Goal: Task Accomplishment & Management: Manage account settings

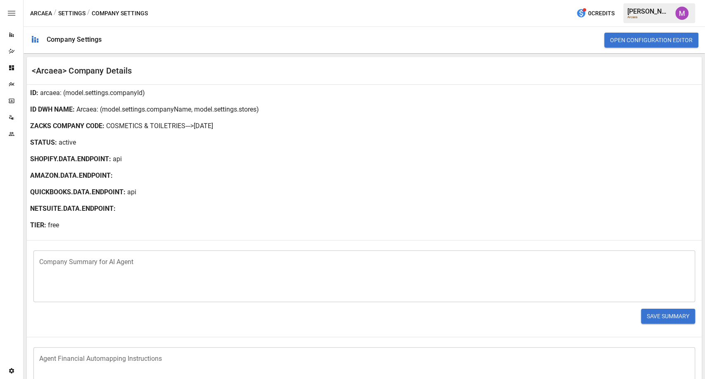
scroll to position [135, 0]
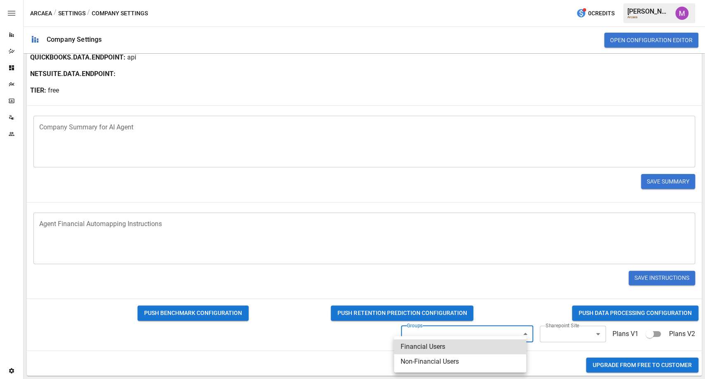
click at [485, 0] on body "Reports Dazzler Studio Dashboards Plans SmartModel ™ Data Sources Team Settings…" at bounding box center [352, 0] width 705 height 0
click at [554, 328] on div at bounding box center [352, 189] width 705 height 379
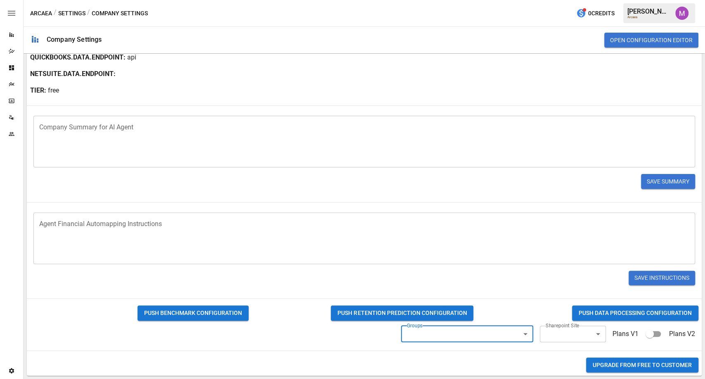
click at [554, 0] on body "Reports Dazzler Studio Dashboards Plans SmartModel ™ Data Sources Team Settings…" at bounding box center [352, 0] width 705 height 0
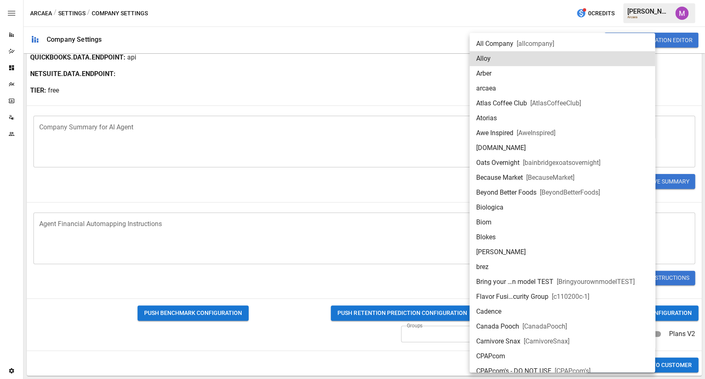
click at [522, 89] on li "arcaea" at bounding box center [562, 88] width 185 height 15
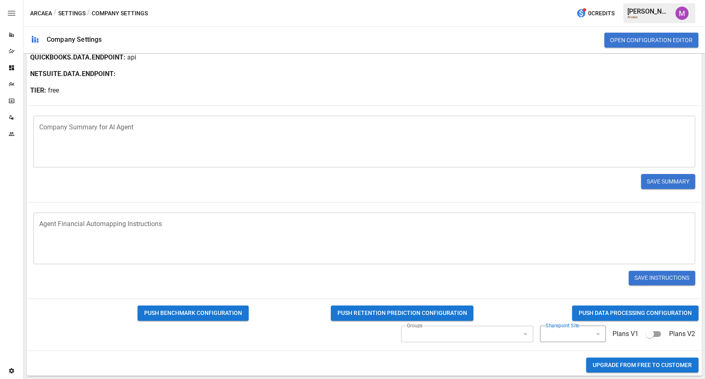
type input "**********"
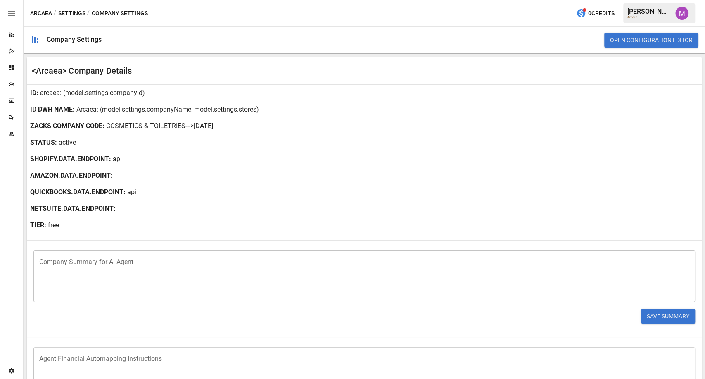
click at [336, 147] on div "STATUS : active" at bounding box center [364, 142] width 675 height 17
click at [16, 89] on div "Plans" at bounding box center [11, 84] width 23 height 17
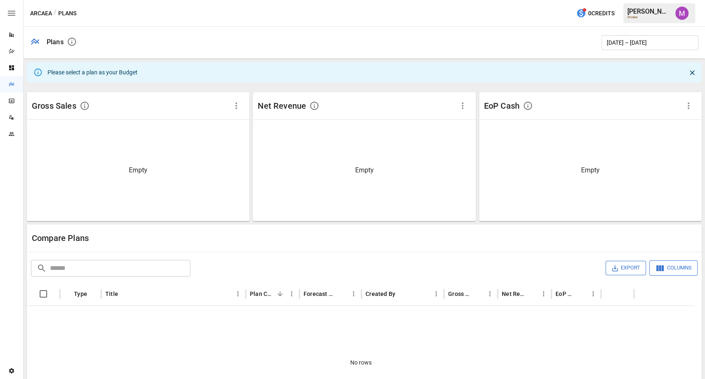
scroll to position [40, 0]
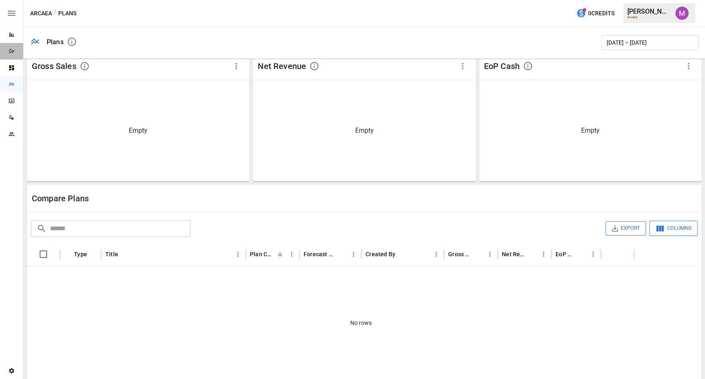
click at [10, 50] on icon "Dazzler Studio" at bounding box center [12, 50] width 6 height 5
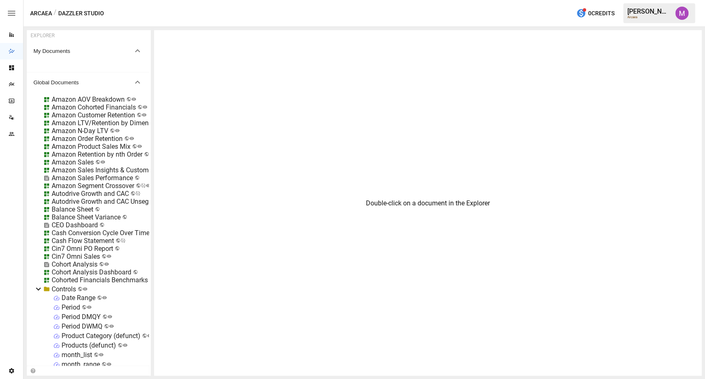
click at [10, 17] on icon "button" at bounding box center [12, 13] width 10 height 10
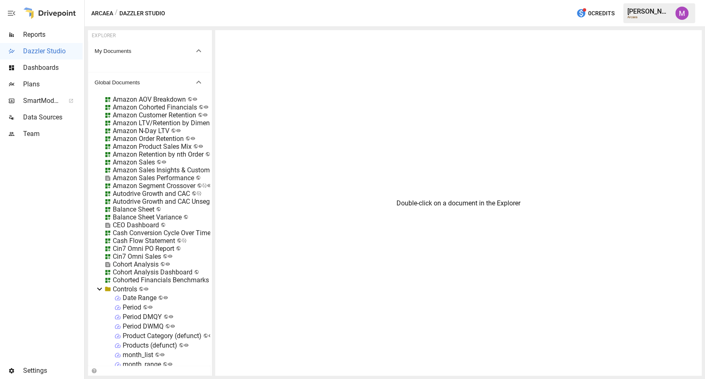
click at [24, 89] on span "Plans" at bounding box center [52, 84] width 59 height 10
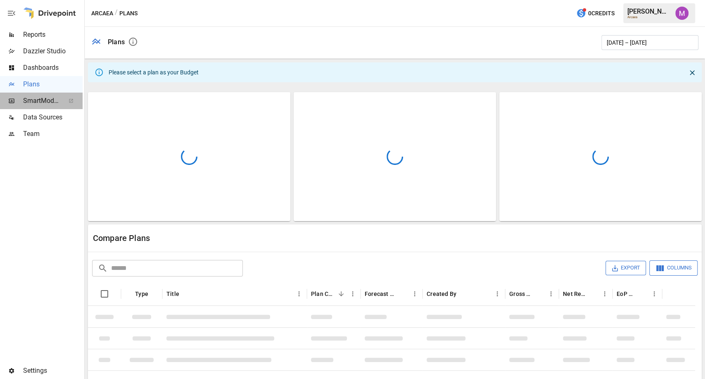
click at [43, 103] on span "SmartModel ™" at bounding box center [41, 101] width 36 height 10
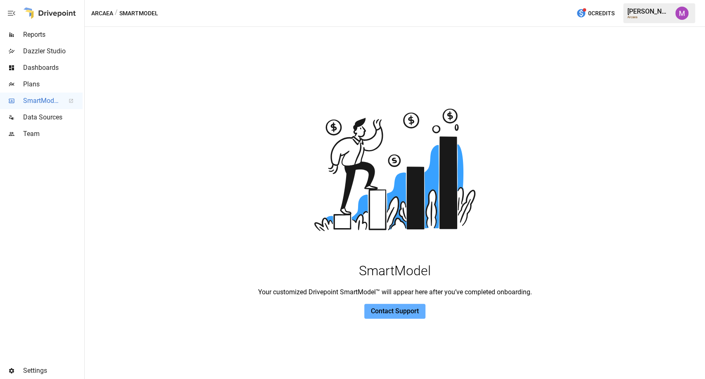
click at [19, 364] on div "Settings" at bounding box center [41, 370] width 83 height 17
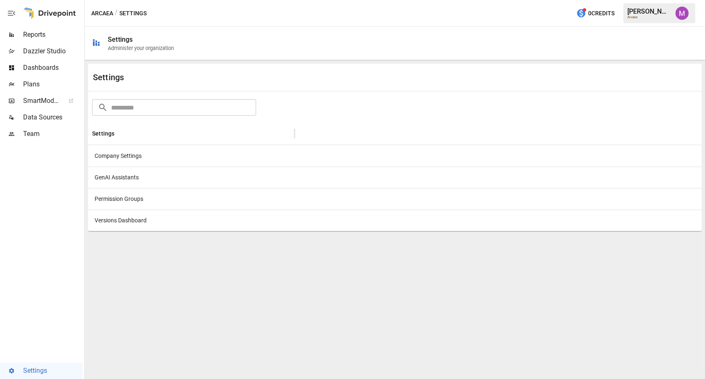
click at [128, 147] on div "Company Settings" at bounding box center [191, 155] width 207 height 21
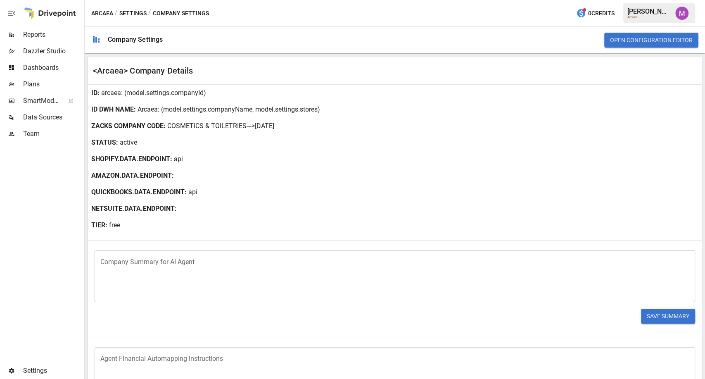
scroll to position [135, 0]
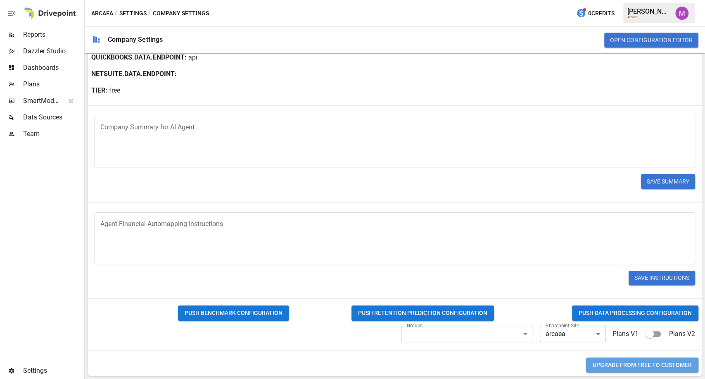
click at [606, 366] on button "Upgrade from FREE to CUSTOMER" at bounding box center [642, 364] width 112 height 15
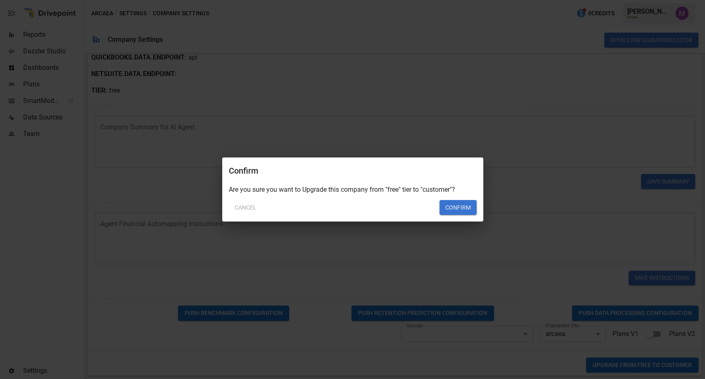
click at [460, 207] on button "Confirm" at bounding box center [458, 207] width 37 height 15
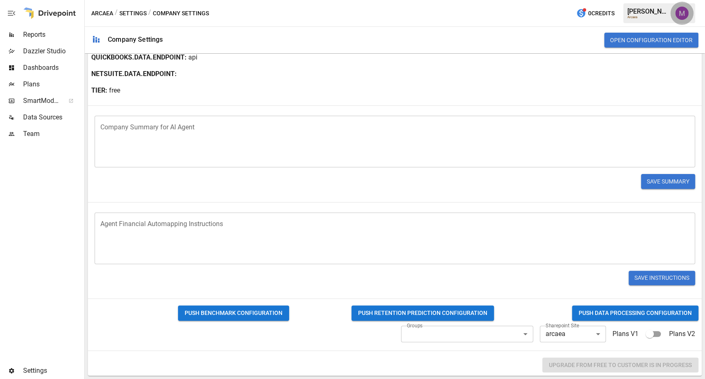
click at [681, 9] on img "Umer Muhammed" at bounding box center [681, 13] width 13 height 13
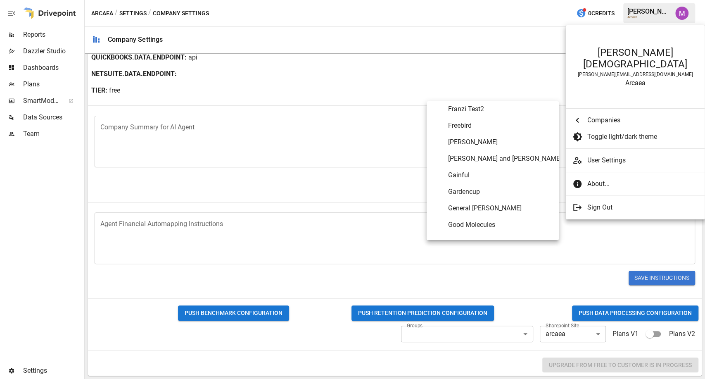
scroll to position [1690, 0]
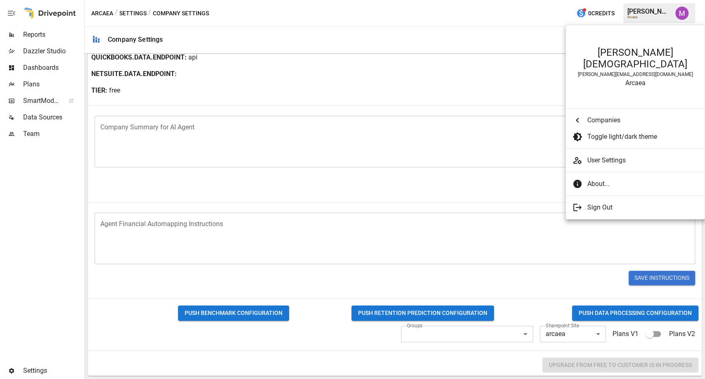
click at [457, 17] on div at bounding box center [352, 189] width 705 height 379
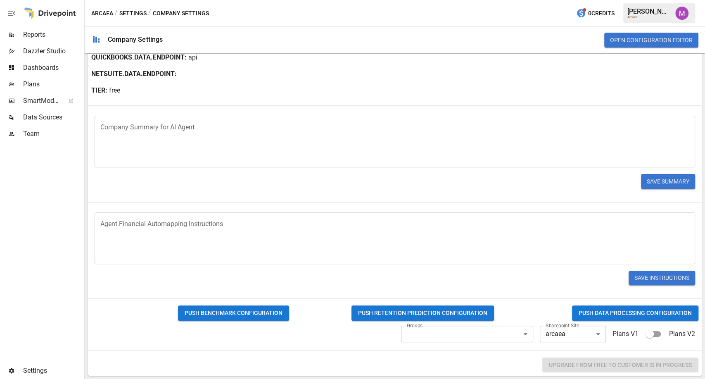
scroll to position [0, 0]
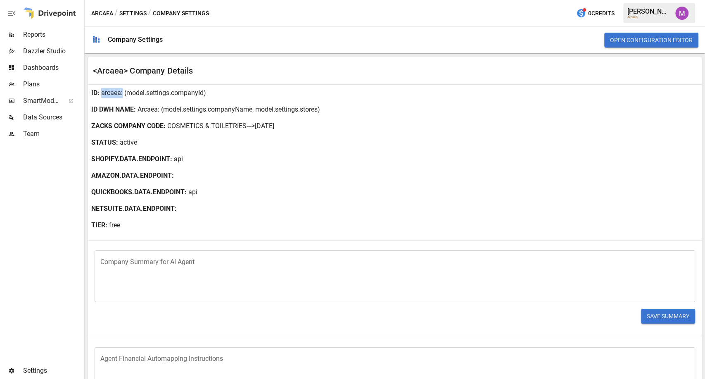
drag, startPoint x: 121, startPoint y: 93, endPoint x: 102, endPoint y: 92, distance: 19.4
click at [102, 92] on div "ID : arcaea : (model.settings.companyId)" at bounding box center [395, 93] width 614 height 17
copy p "arcaea"
drag, startPoint x: 157, startPoint y: 109, endPoint x: 138, endPoint y: 109, distance: 18.2
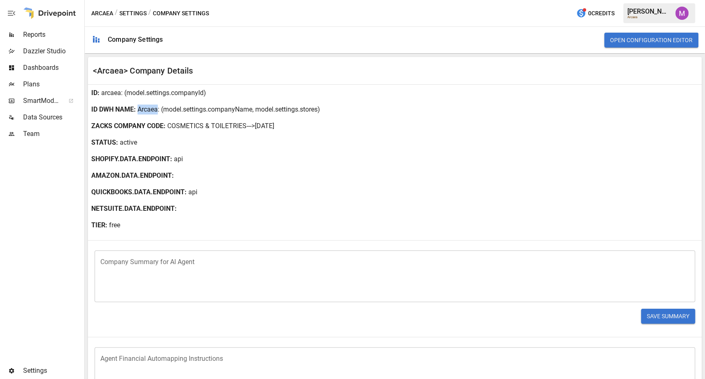
click at [138, 109] on p "Arcaea" at bounding box center [148, 110] width 20 height 10
copy p "Arcaea"
click at [44, 83] on span "Plans" at bounding box center [52, 84] width 59 height 10
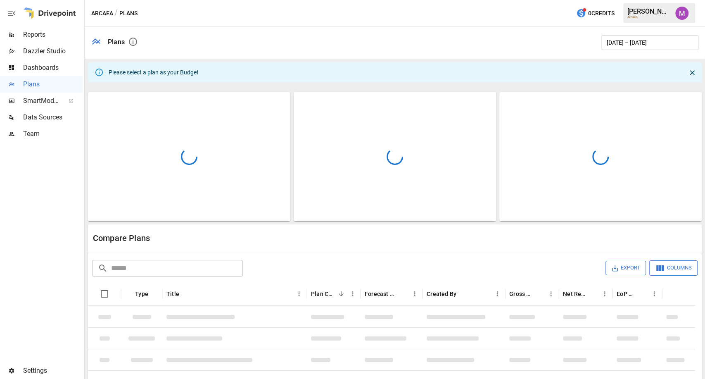
scroll to position [40, 0]
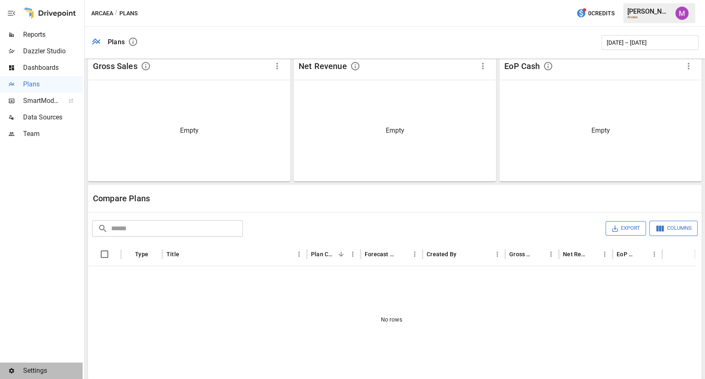
click at [36, 371] on span "Settings" at bounding box center [52, 371] width 59 height 10
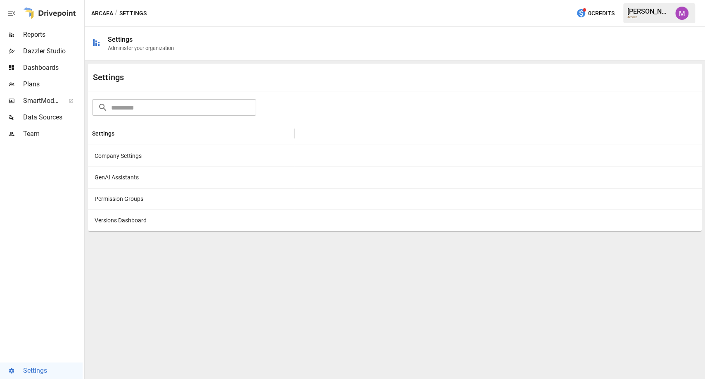
click at [129, 161] on div "Company Settings" at bounding box center [191, 155] width 207 height 21
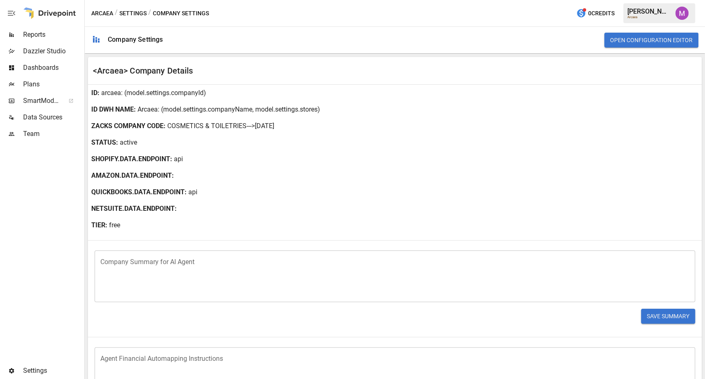
click at [321, 340] on div "**********" at bounding box center [395, 298] width 614 height 426
